Goal: Task Accomplishment & Management: Use online tool/utility

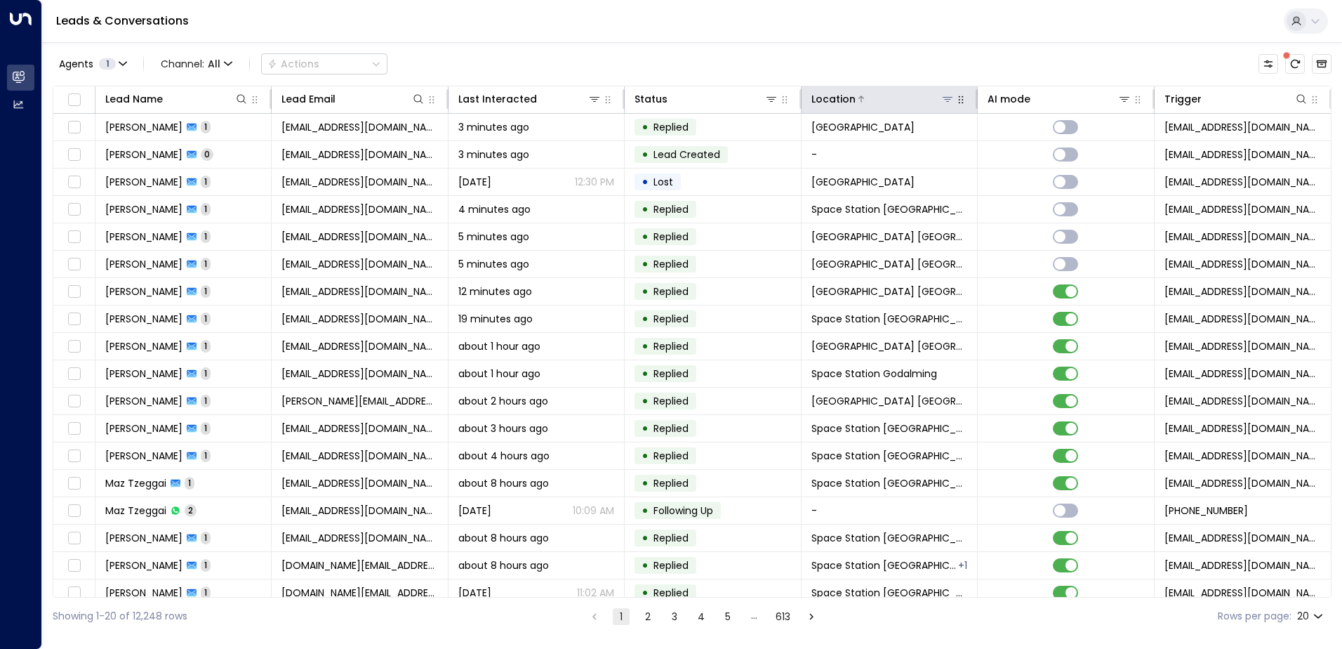
click at [945, 100] on icon at bounding box center [947, 98] width 11 height 11
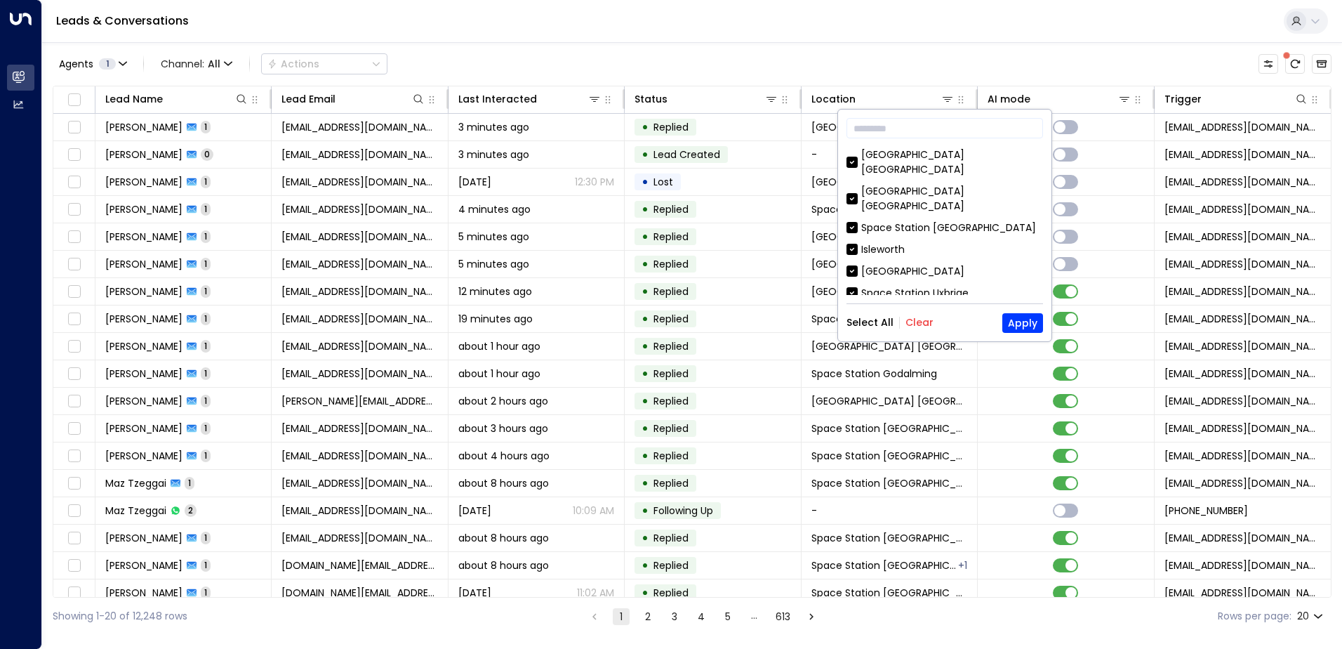
click at [920, 327] on button "Clear" at bounding box center [920, 322] width 28 height 11
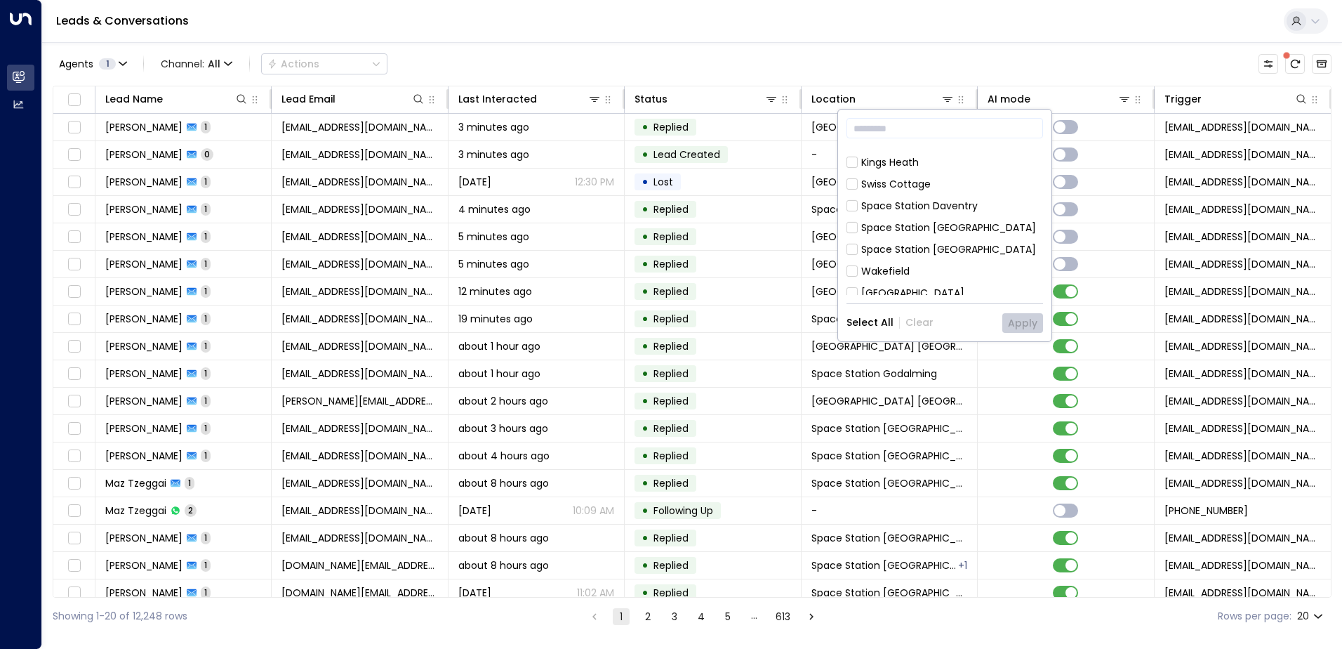
scroll to position [562, 0]
click at [913, 232] on div "Space Station [GEOGRAPHIC_DATA]" at bounding box center [948, 239] width 175 height 15
click at [1028, 331] on button "Apply" at bounding box center [1022, 323] width 41 height 20
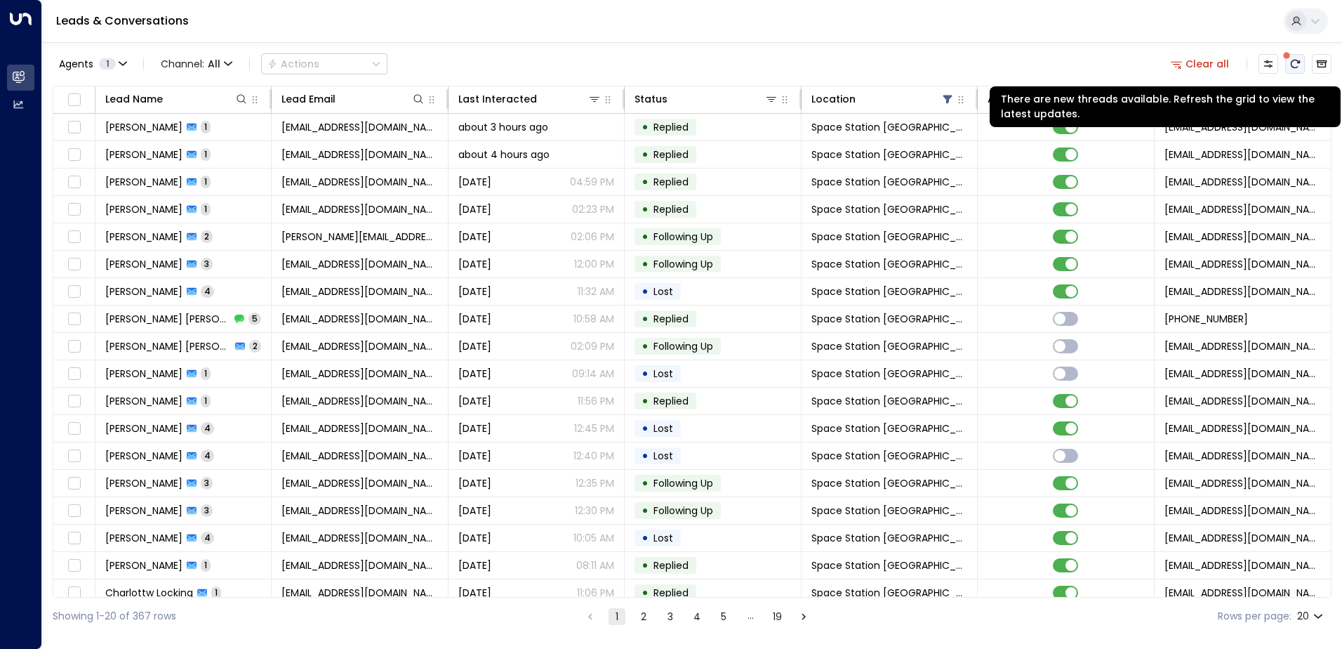
click at [1294, 65] on icon "There are new threads available. Refresh the grid to view the latest updates." at bounding box center [1294, 63] width 11 height 11
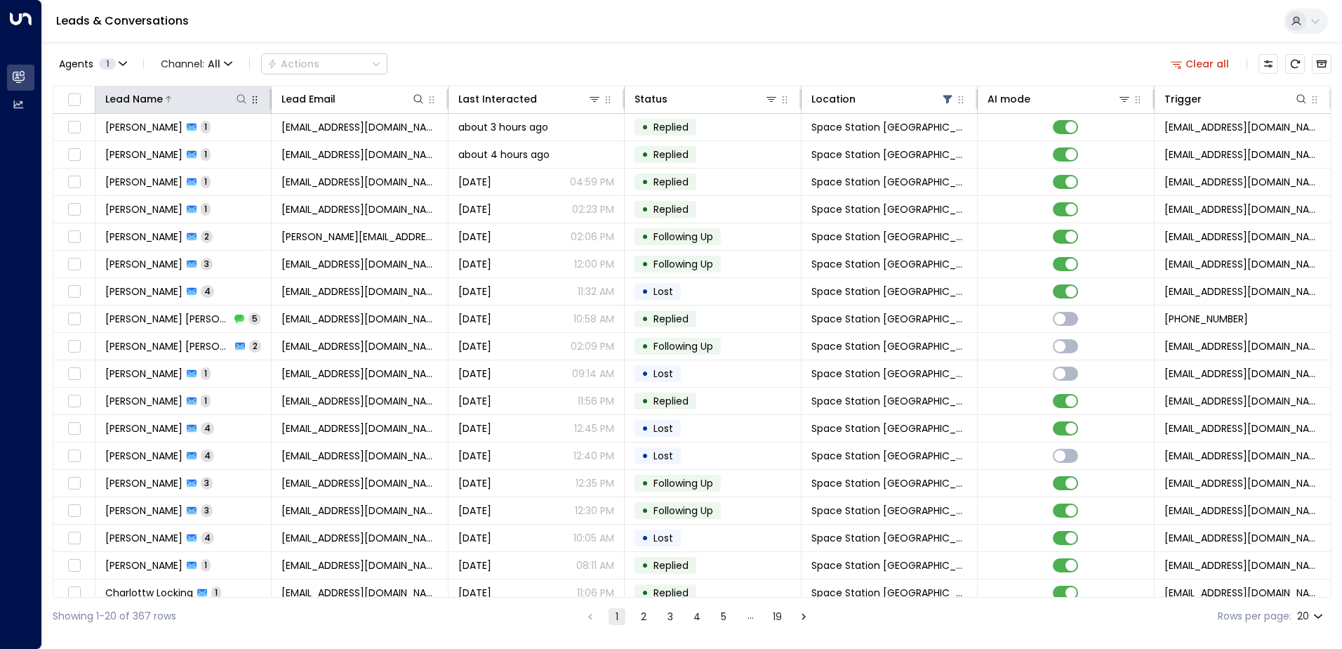
click at [241, 96] on icon at bounding box center [241, 98] width 11 height 11
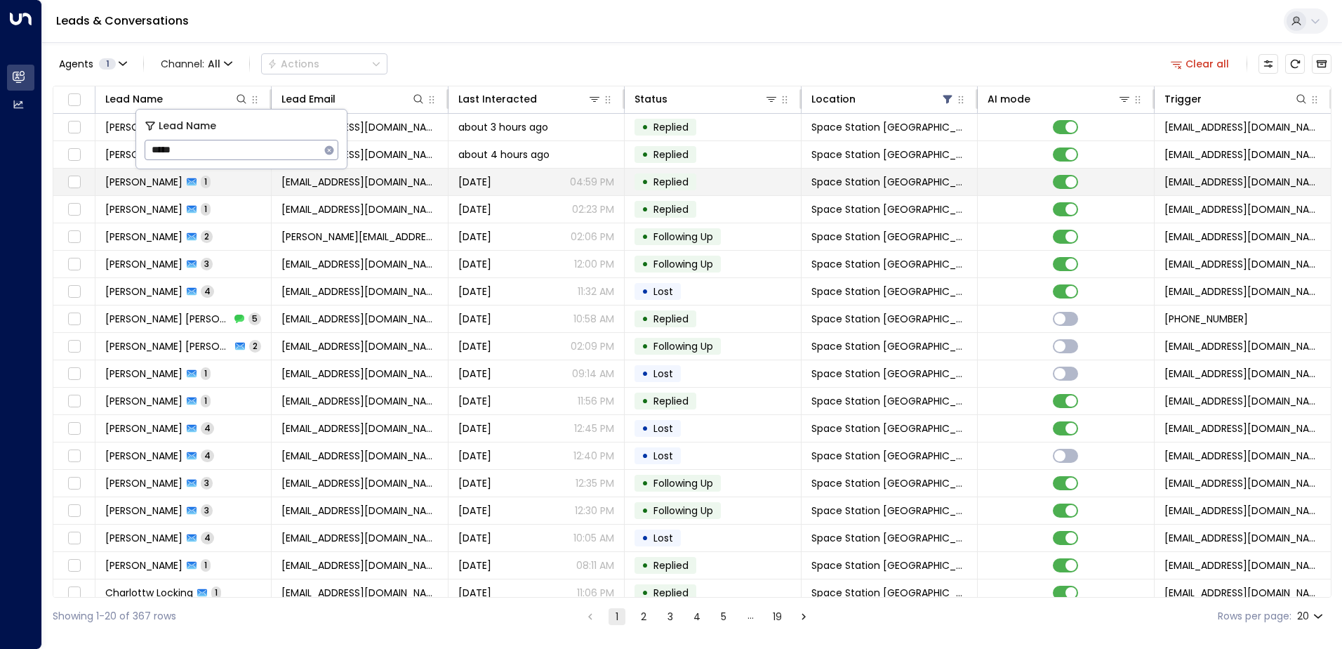
type input "*****"
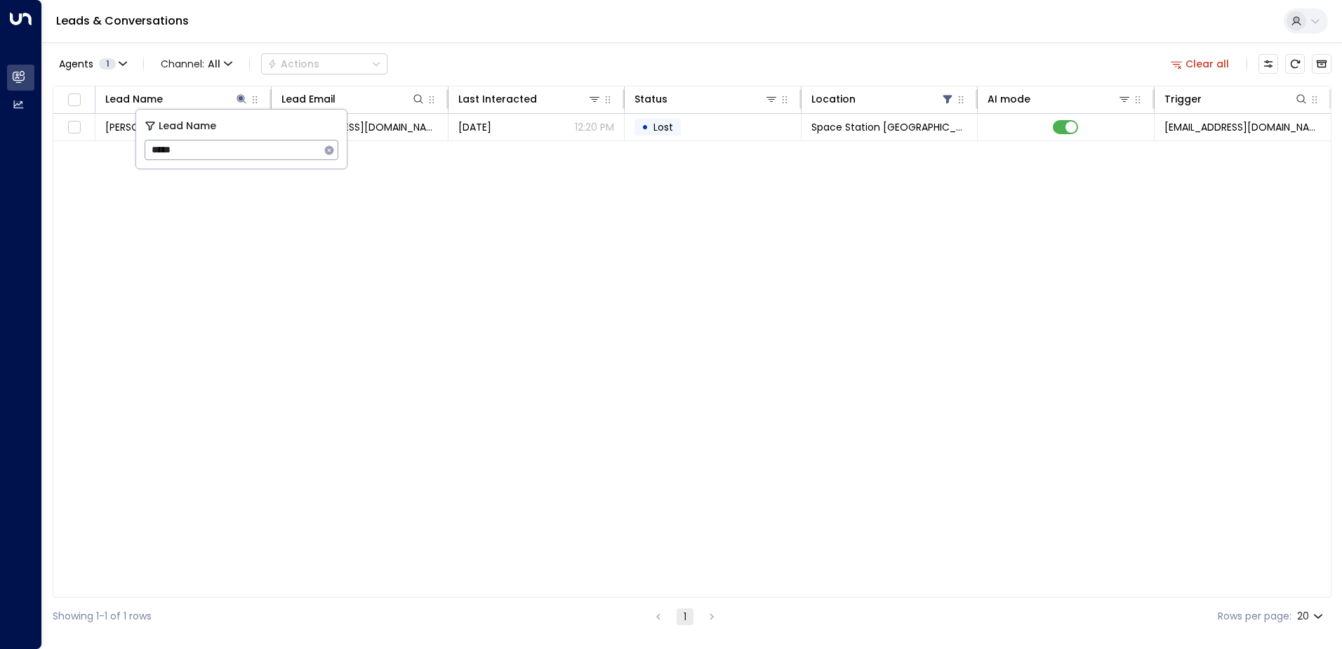
click at [394, 427] on div "Lead Name Lead Email Last Interacted Status Location AI mode Trigger [PERSON_NA…" at bounding box center [692, 342] width 1279 height 512
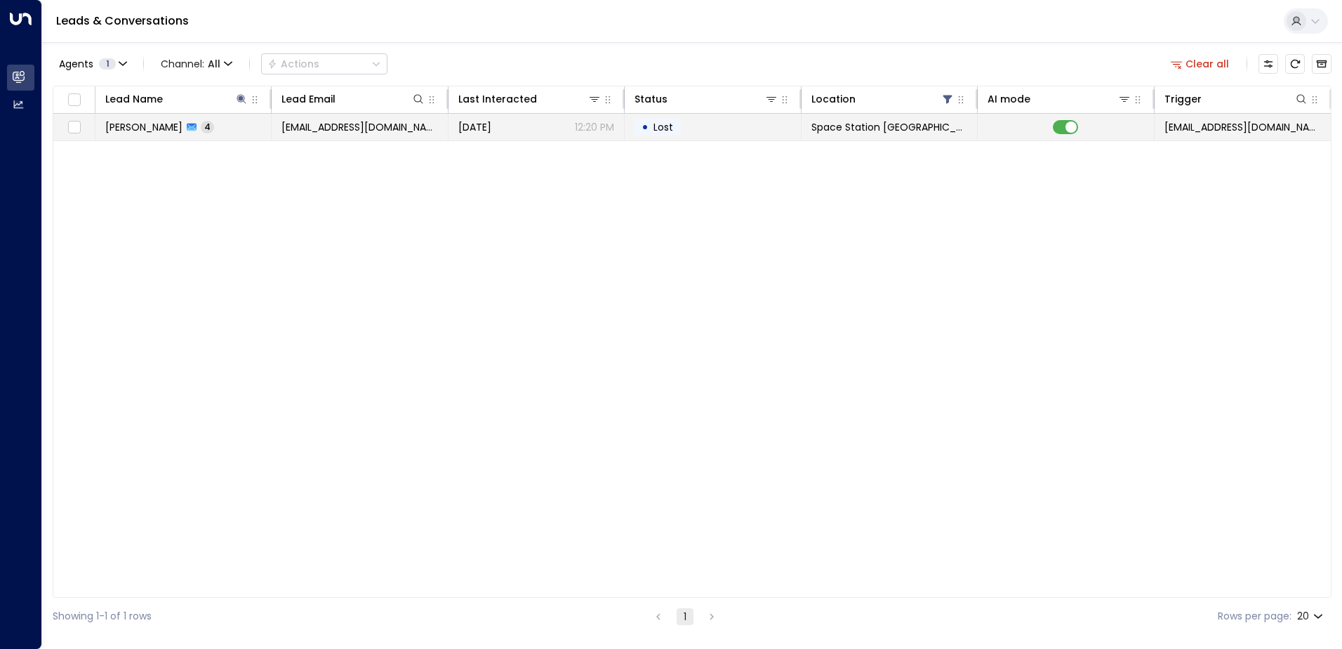
click at [163, 131] on span "[PERSON_NAME]" at bounding box center [143, 127] width 77 height 14
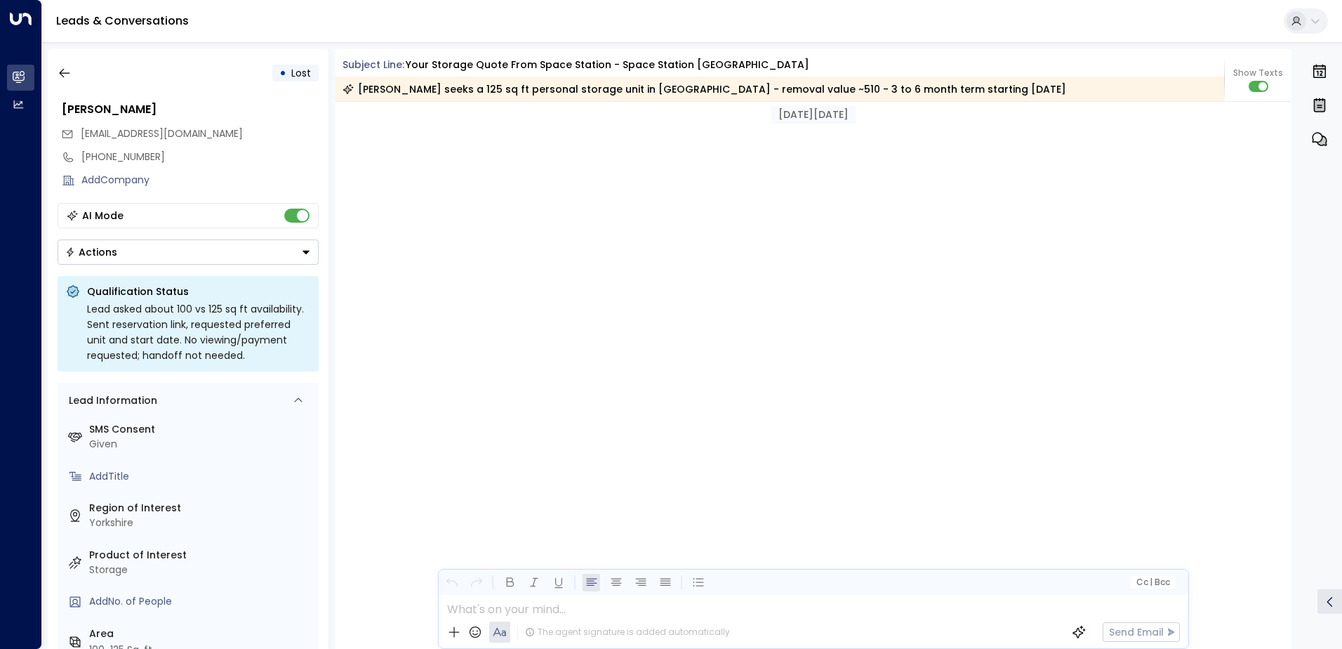
scroll to position [1246, 0]
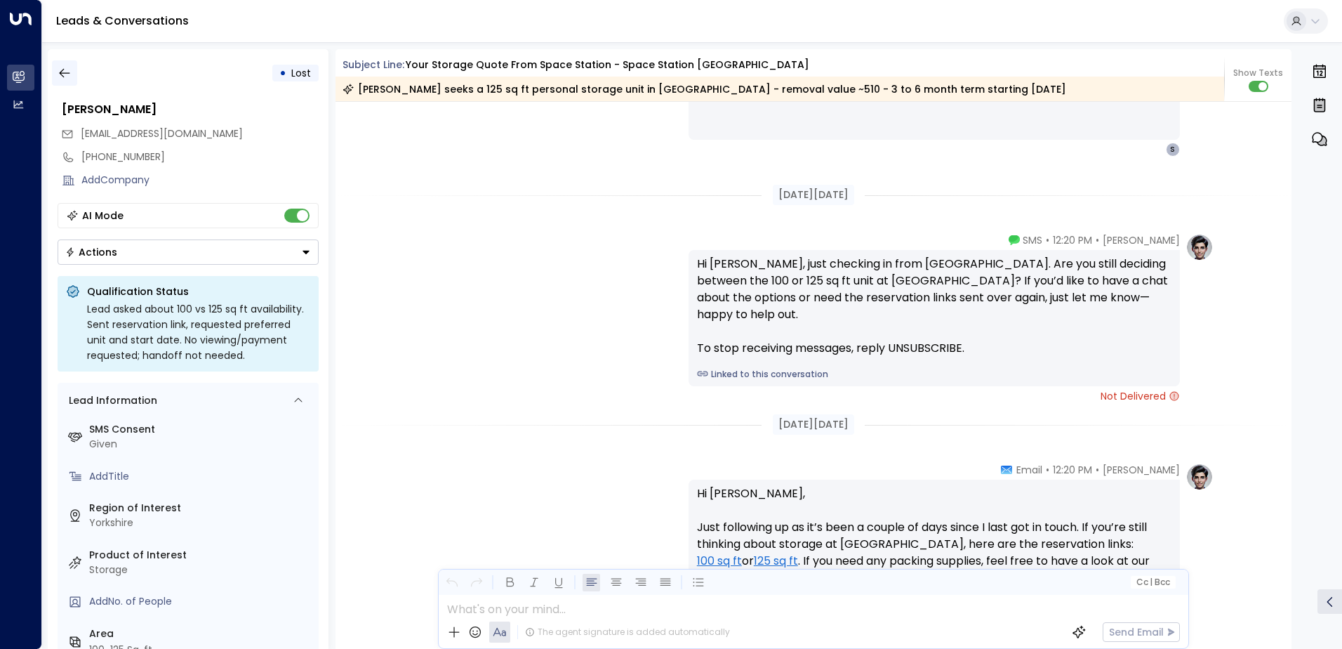
click at [69, 74] on icon "button" at bounding box center [65, 73] width 14 height 14
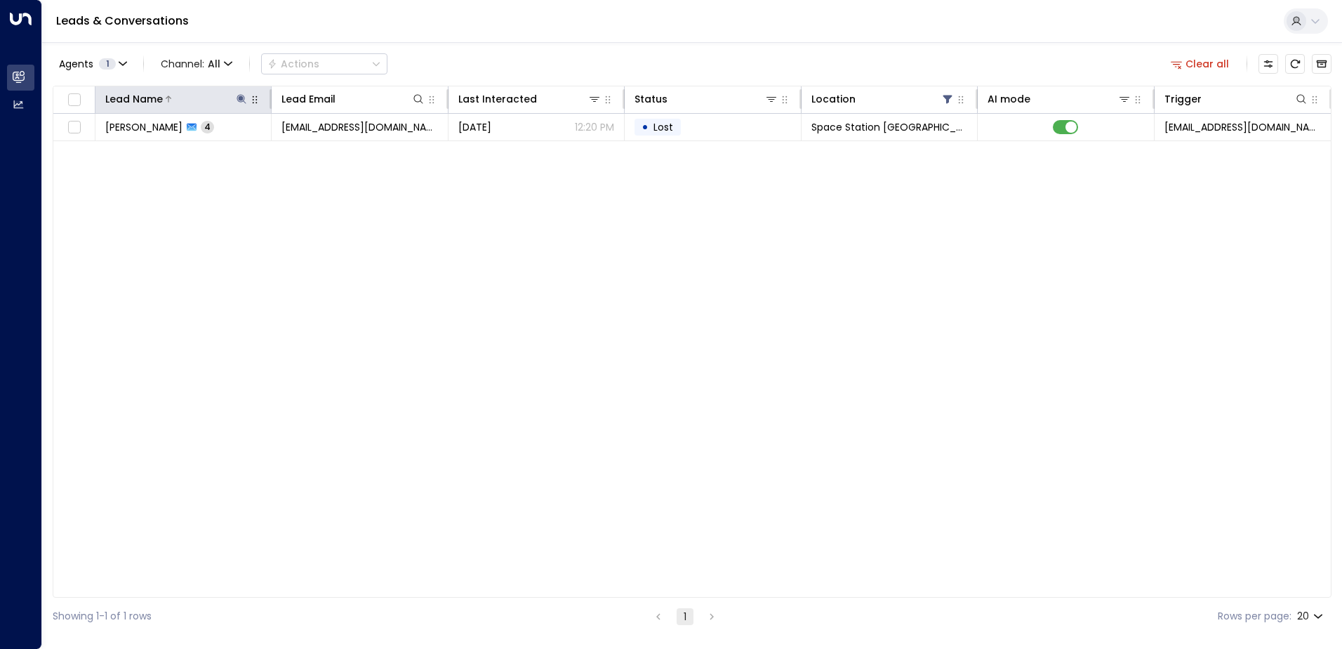
click at [243, 102] on icon at bounding box center [241, 98] width 11 height 11
drag, startPoint x: 207, startPoint y: 146, endPoint x: 153, endPoint y: 148, distance: 54.1
click at [153, 148] on input "*****" at bounding box center [232, 150] width 175 height 26
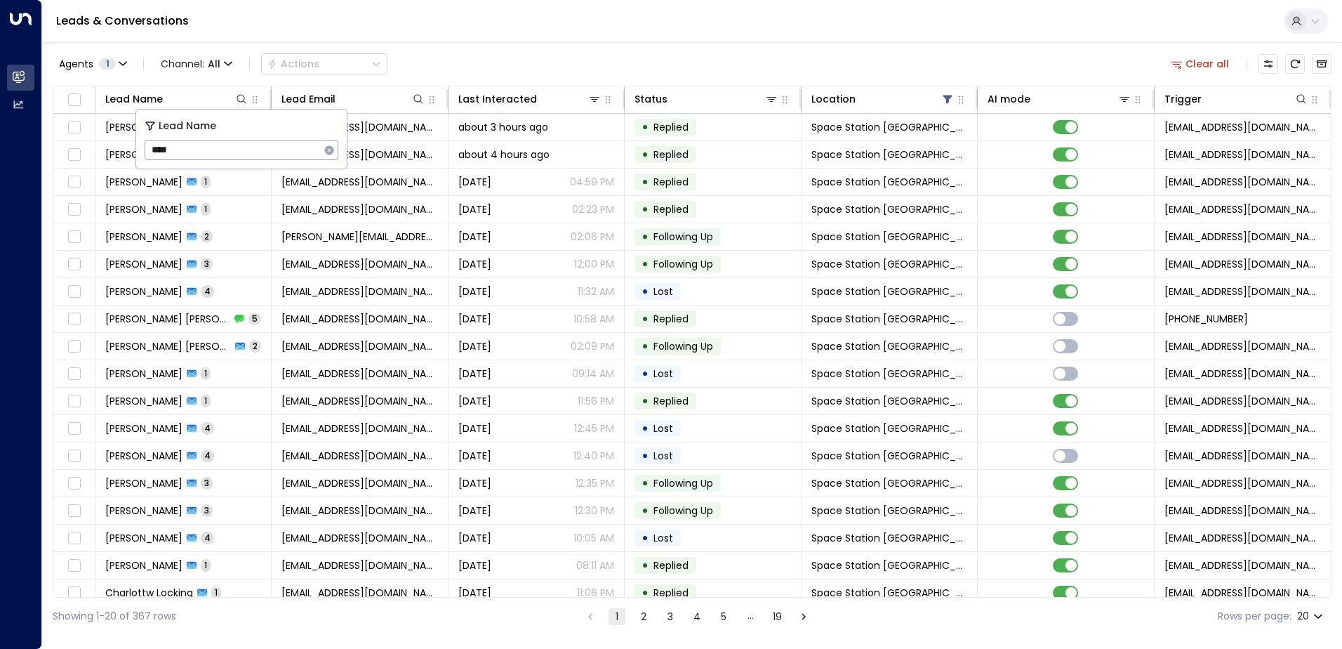
type input "****"
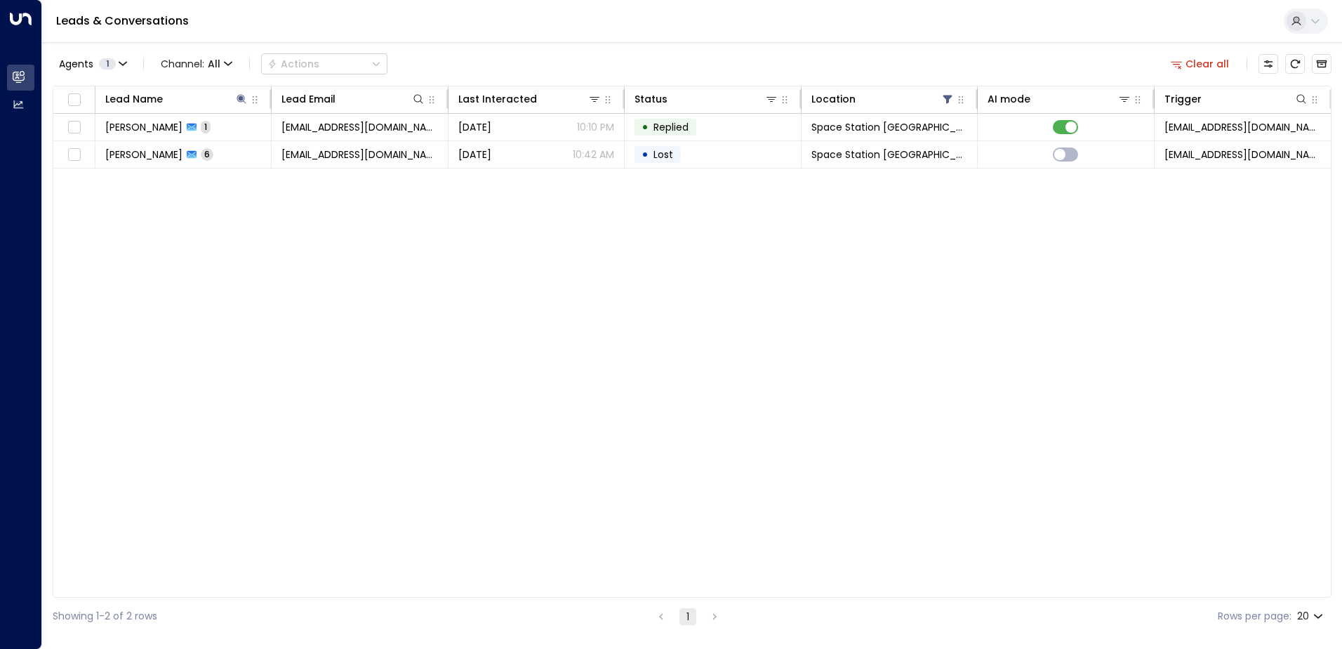
click at [153, 351] on div "Lead Name Lead Email Last Interacted Status Location AI mode Trigger [PERSON_NA…" at bounding box center [692, 342] width 1279 height 512
